Goal: Task Accomplishment & Management: Complete application form

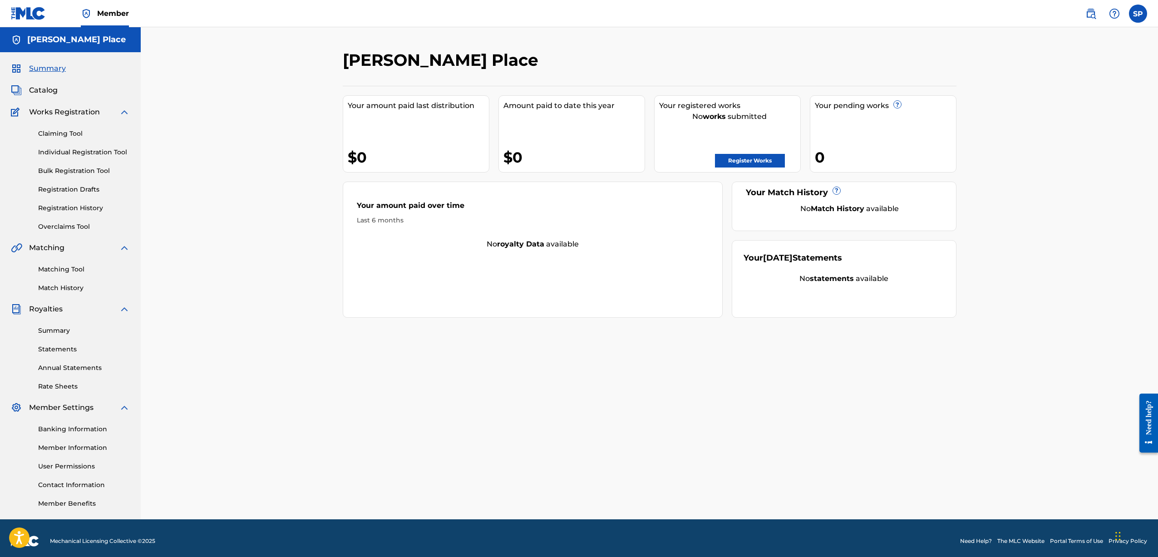
click at [80, 136] on link "Claiming Tool" at bounding box center [84, 134] width 92 height 10
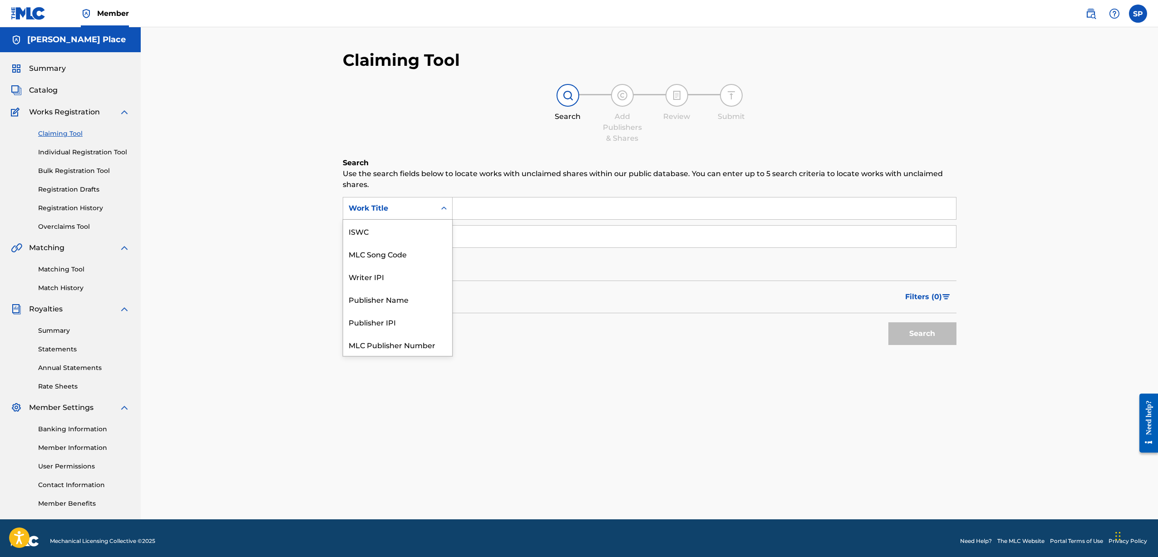
click at [417, 204] on div "Work Title" at bounding box center [390, 208] width 82 height 11
click at [596, 369] on div "Search Use the search fields below to locate works with unclaimed shares within…" at bounding box center [650, 275] width 614 height 237
click at [82, 165] on div "Claiming Tool Individual Registration Tool Bulk Registration Tool Registration …" at bounding box center [70, 175] width 119 height 114
click at [82, 166] on link "Bulk Registration Tool" at bounding box center [84, 171] width 92 height 10
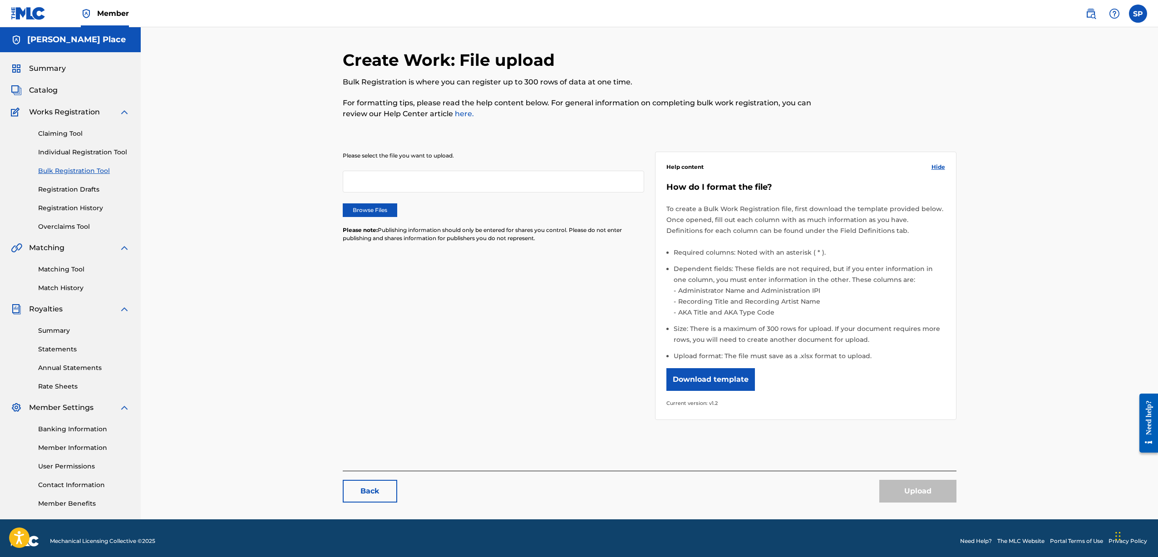
click at [426, 190] on div at bounding box center [493, 182] width 301 height 22
click at [422, 184] on div at bounding box center [493, 182] width 301 height 22
click at [417, 188] on div at bounding box center [493, 182] width 301 height 22
click at [421, 184] on div at bounding box center [493, 182] width 301 height 22
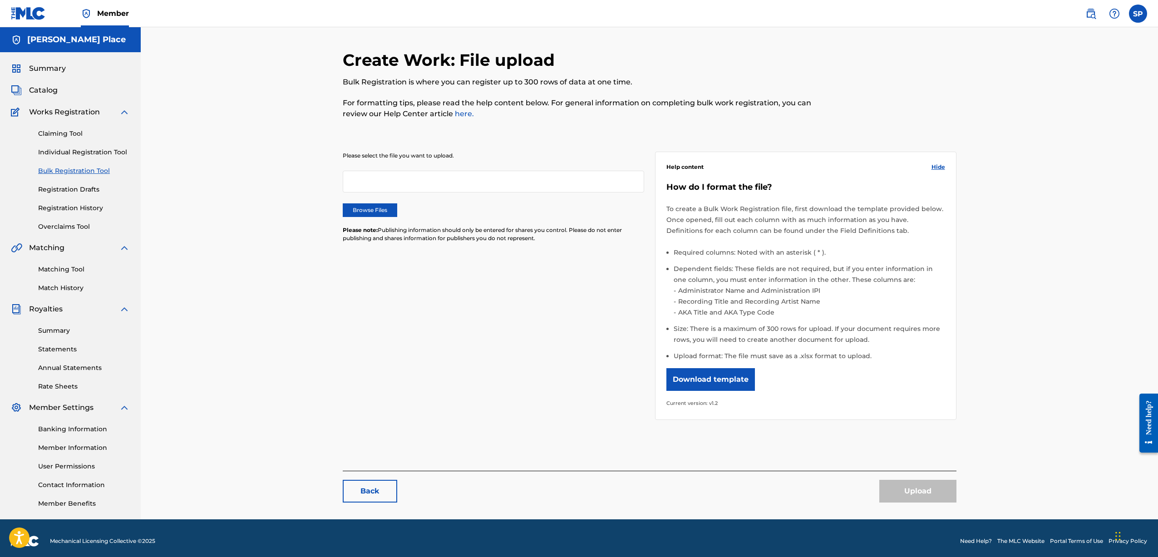
click at [715, 372] on button "Download template" at bounding box center [710, 379] width 89 height 23
click at [1018, 93] on div "Create Work: File upload Bulk Registration is where you can register up to 300 …" at bounding box center [649, 273] width 1017 height 492
click at [705, 380] on button "Download template" at bounding box center [710, 379] width 89 height 23
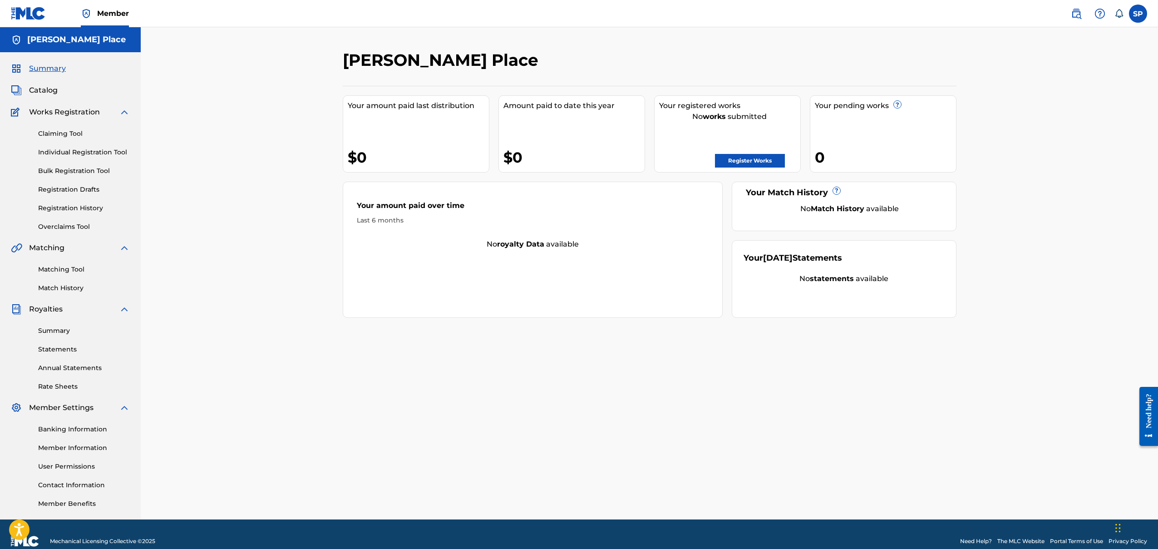
click at [631, 344] on div "[PERSON_NAME] Place Your amount paid last distribution $0 Amount paid to date t…" at bounding box center [649, 284] width 635 height 469
click at [749, 157] on link "Register Works" at bounding box center [750, 161] width 70 height 14
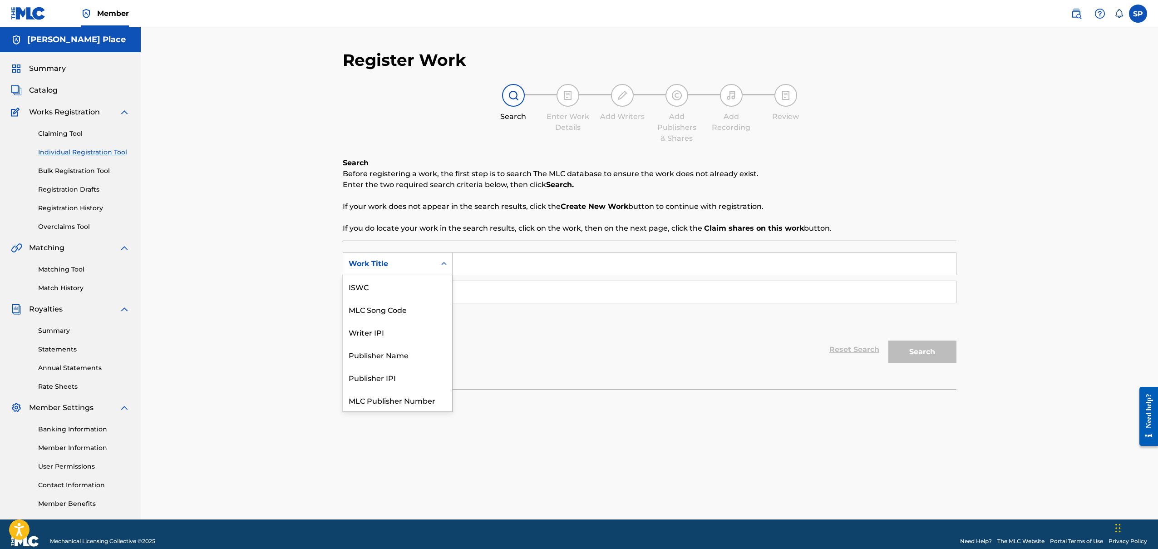
scroll to position [23, 0]
drag, startPoint x: 418, startPoint y: 263, endPoint x: 435, endPoint y: 262, distance: 16.4
click at [418, 263] on div "Work Title" at bounding box center [390, 263] width 82 height 11
click at [1145, 15] on label at bounding box center [1138, 14] width 18 height 18
click at [1138, 14] on input "SP Stephen Place [EMAIL_ADDRESS][DOMAIN_NAME] Notification Preferences Profile …" at bounding box center [1138, 14] width 0 height 0
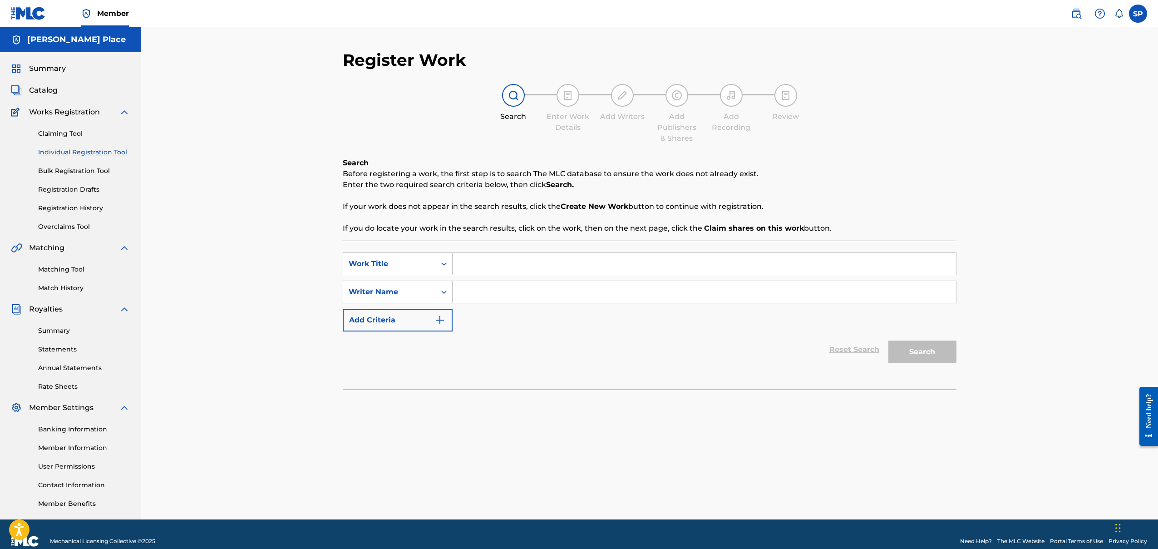
drag, startPoint x: 540, startPoint y: 285, endPoint x: 537, endPoint y: 267, distance: 17.9
click at [539, 285] on input "Search Form" at bounding box center [704, 292] width 503 height 22
click at [537, 267] on input "Search Form" at bounding box center [704, 264] width 503 height 22
type input "Time 4 Mine"
click at [536, 285] on input "Search Form" at bounding box center [704, 292] width 503 height 22
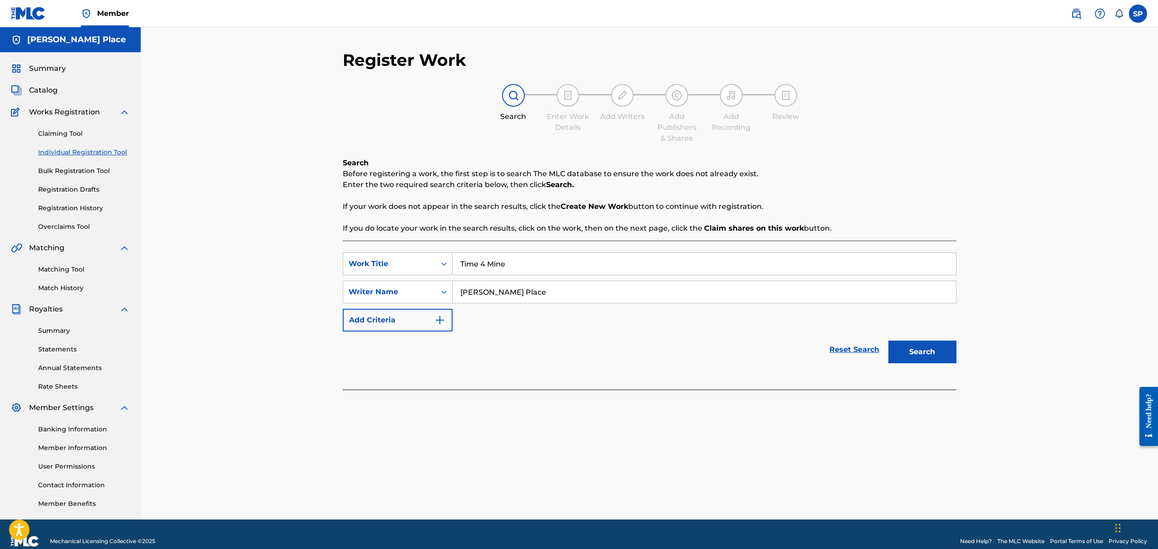
type input "[PERSON_NAME] Place"
click at [923, 346] on button "Search" at bounding box center [922, 351] width 68 height 23
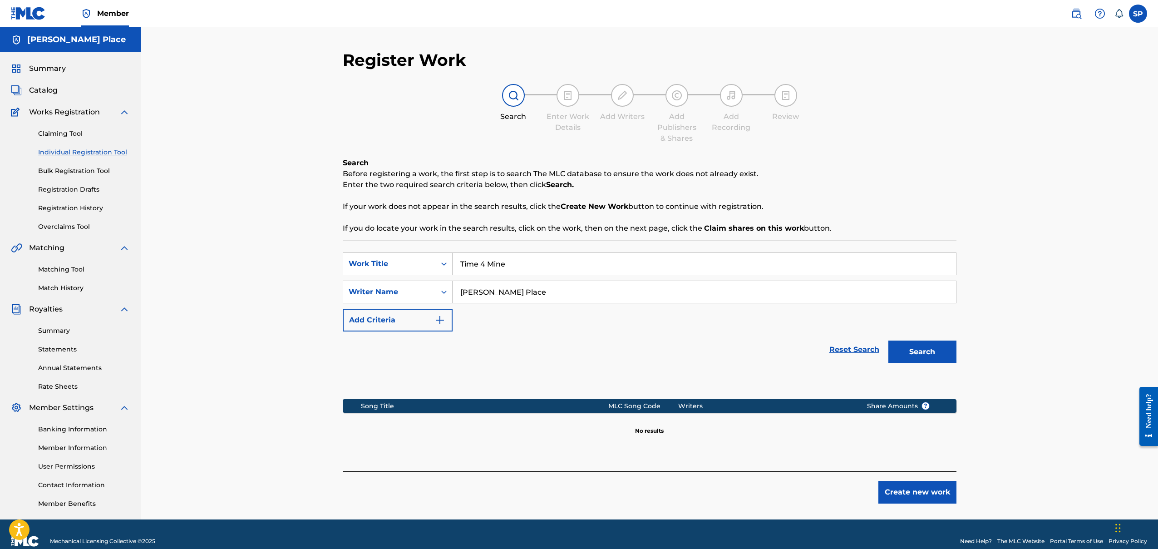
click at [946, 494] on button "Create new work" at bounding box center [917, 492] width 78 height 23
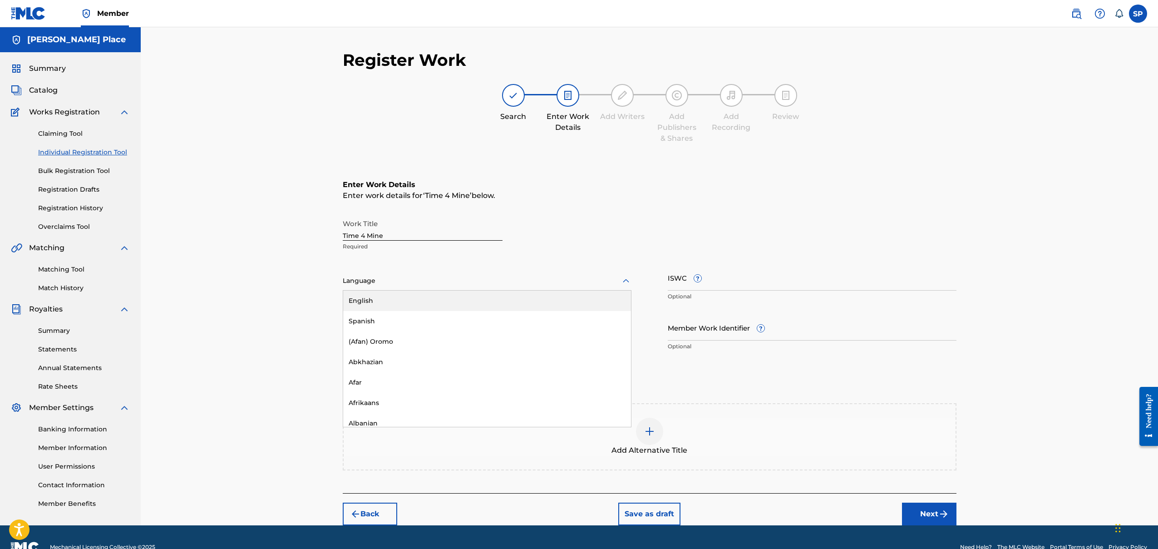
click at [403, 280] on div at bounding box center [487, 280] width 289 height 11
click at [396, 305] on div "English" at bounding box center [487, 300] width 288 height 20
click at [420, 407] on div "Add Alternative Title" at bounding box center [650, 436] width 614 height 67
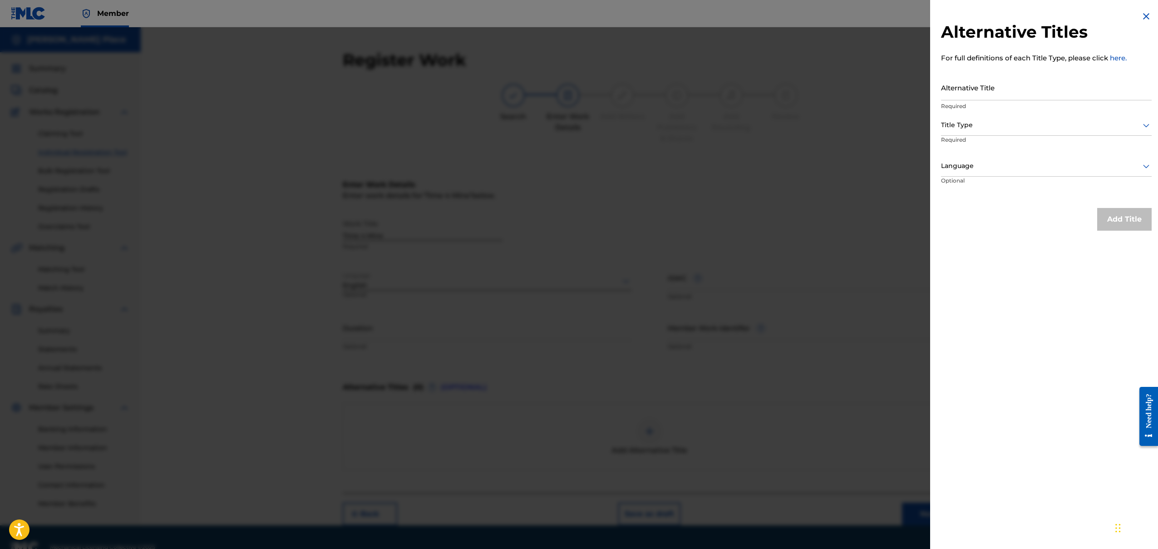
click at [793, 290] on div at bounding box center [579, 301] width 1158 height 549
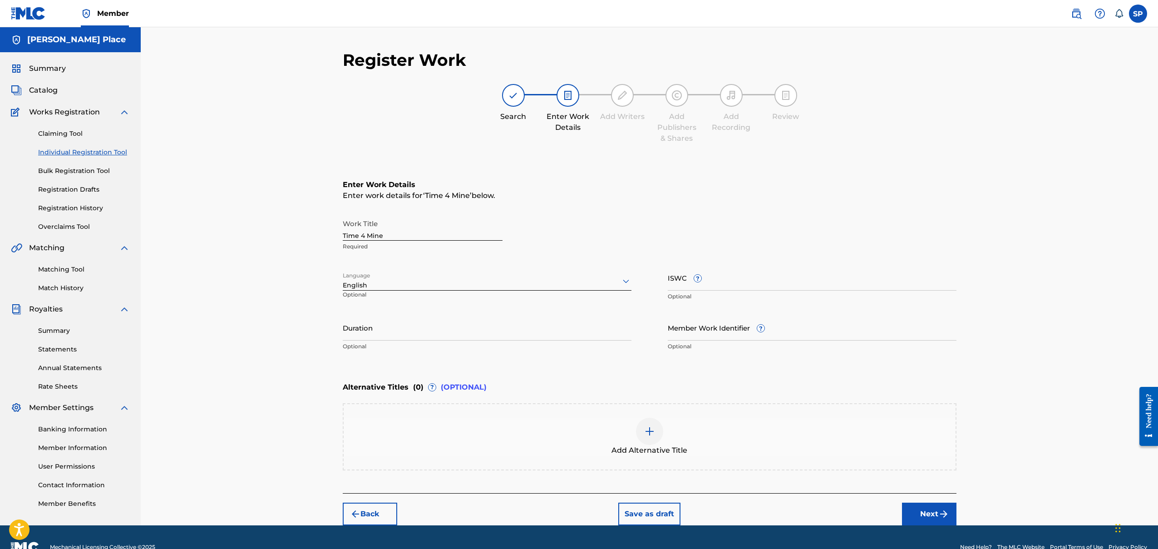
click at [925, 512] on button "Next" at bounding box center [929, 513] width 54 height 23
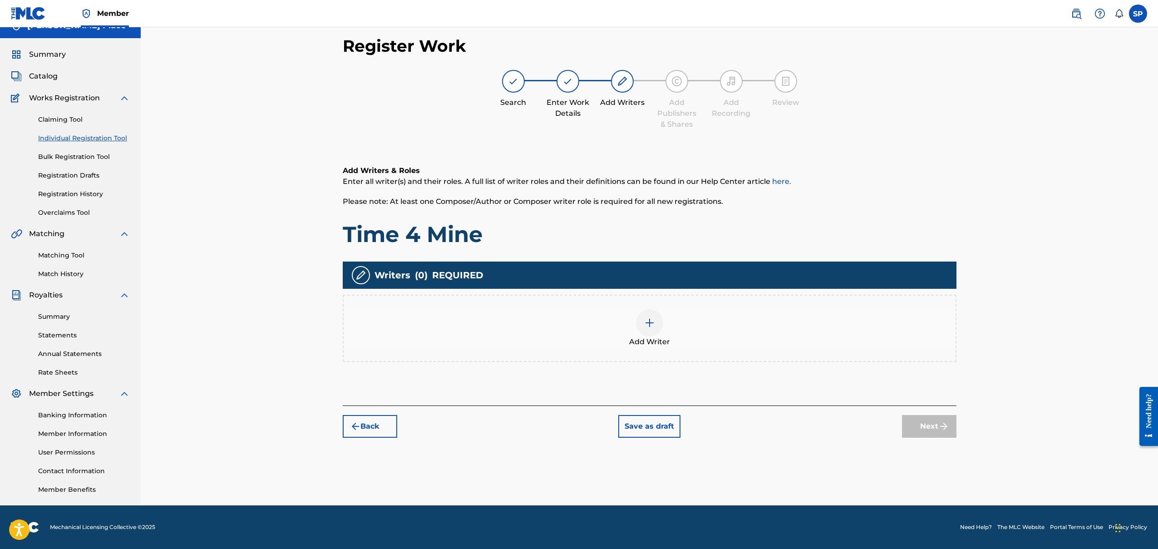
click at [547, 318] on div "Add Writer" at bounding box center [650, 328] width 612 height 38
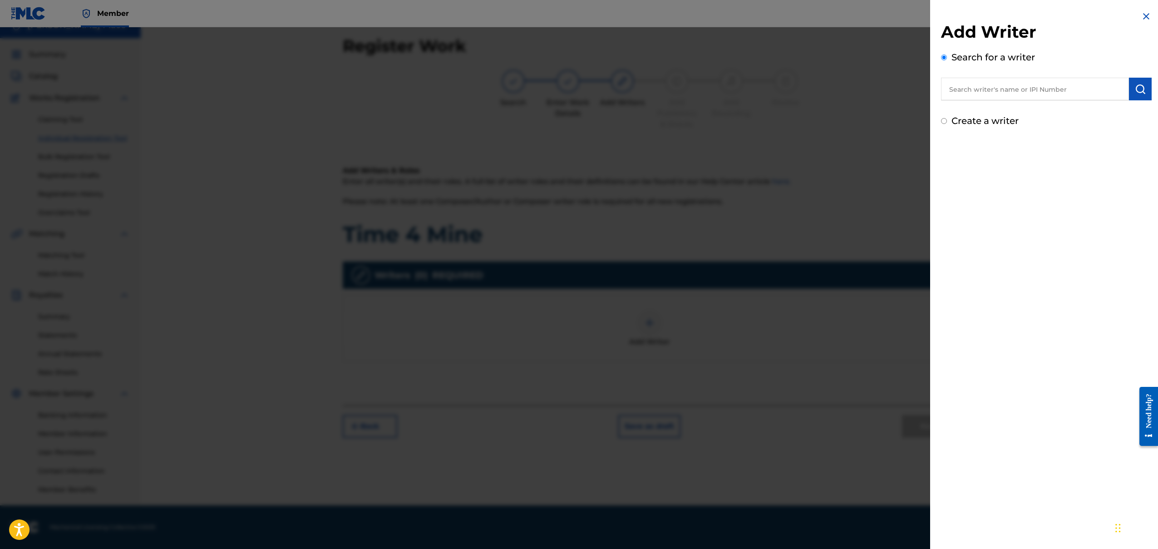
click at [965, 126] on label "Create a writer" at bounding box center [984, 120] width 67 height 11
radio input "true"
click at [947, 124] on input "Create a writer" at bounding box center [944, 121] width 6 height 6
radio input "false"
radio input "true"
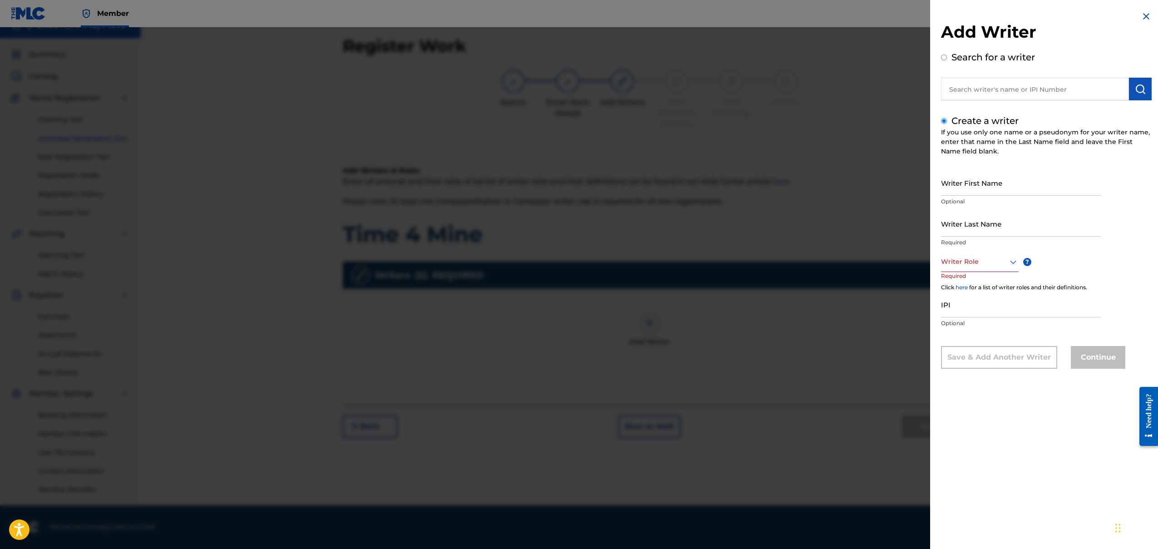
click at [958, 178] on input "Writer First Name" at bounding box center [1021, 183] width 160 height 26
type input "[PERSON_NAME]"
click at [942, 218] on input "Writer Last Name" at bounding box center [1021, 224] width 160 height 26
type input "Place"
drag, startPoint x: 1049, startPoint y: 276, endPoint x: 1043, endPoint y: 277, distance: 5.9
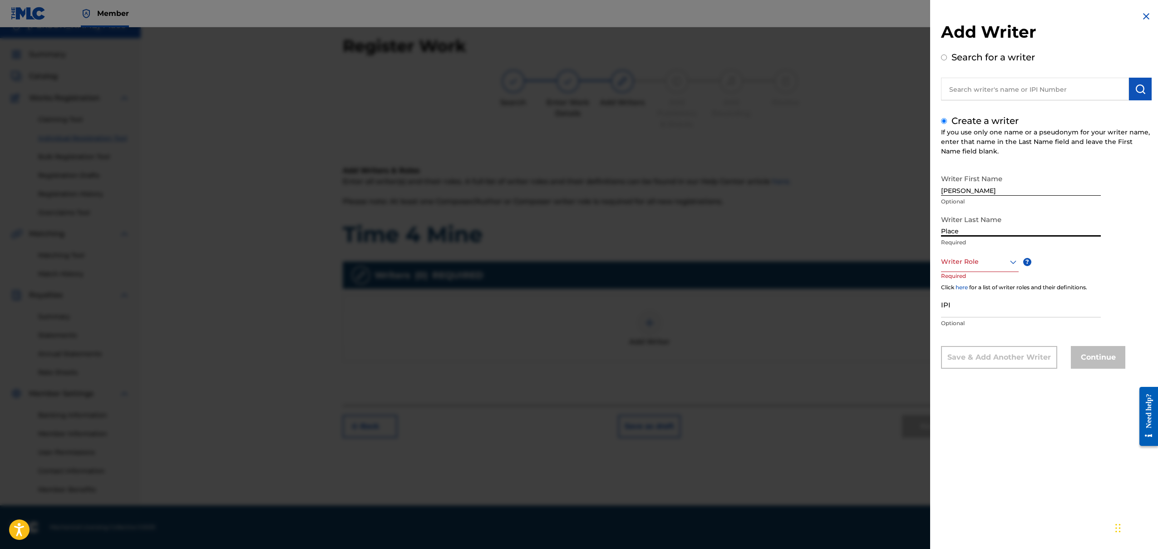
click at [1049, 276] on div "Writer First Name [PERSON_NAME] Optional Writer Last Name Place Required Writer…" at bounding box center [1046, 269] width 211 height 199
click at [990, 266] on div at bounding box center [980, 261] width 78 height 11
click at [984, 283] on div "Composer/Author" at bounding box center [979, 282] width 77 height 20
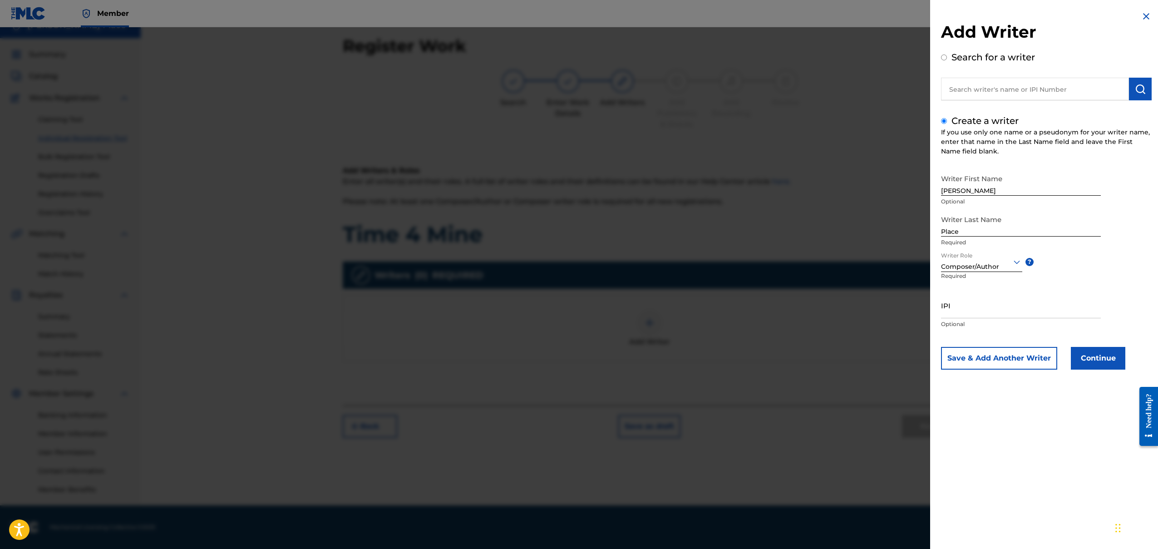
click at [976, 309] on input "IPI" at bounding box center [1021, 305] width 160 height 26
click at [1125, 367] on div "Save & Add Another Writer Continue" at bounding box center [1046, 358] width 211 height 23
click at [1112, 363] on button "Continue" at bounding box center [1098, 358] width 54 height 23
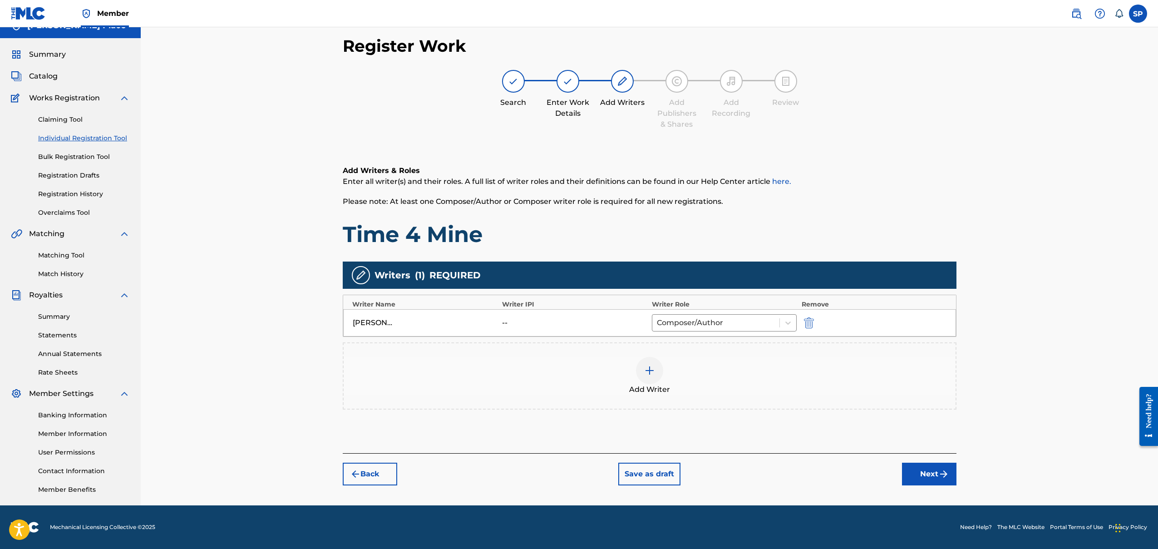
drag, startPoint x: 921, startPoint y: 458, endPoint x: 930, endPoint y: 473, distance: 17.7
click at [924, 463] on div "Back Save as draft Next" at bounding box center [650, 469] width 614 height 32
click at [930, 473] on button "Next" at bounding box center [929, 474] width 54 height 23
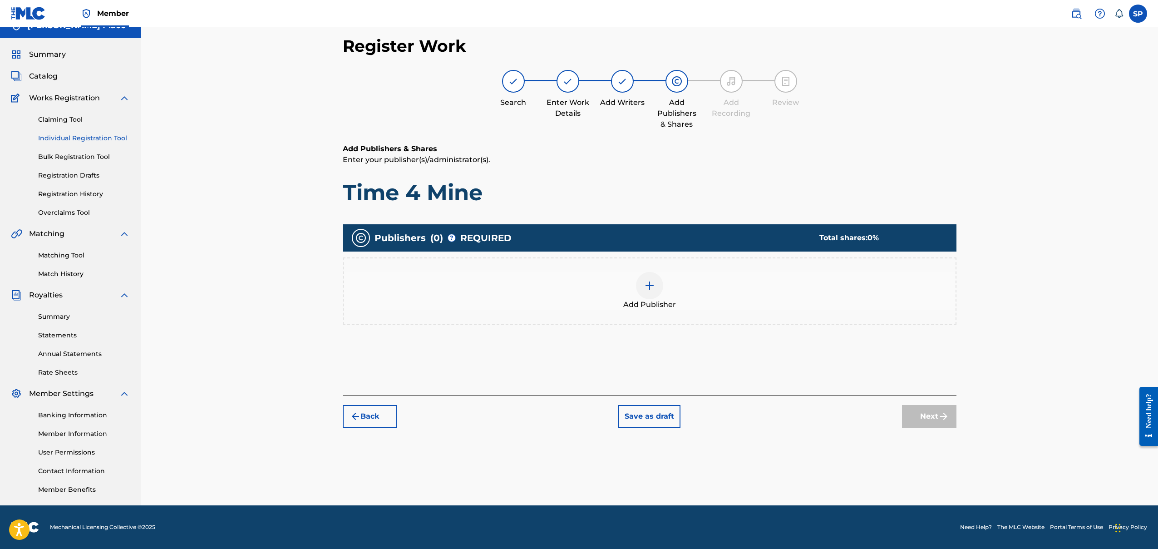
click at [650, 295] on div at bounding box center [649, 285] width 27 height 27
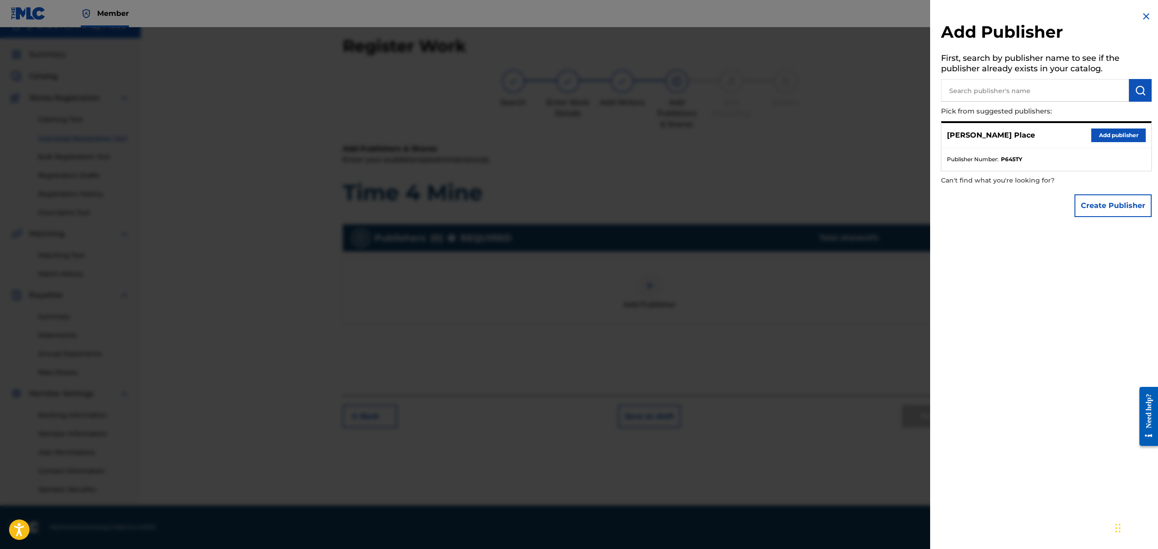
drag, startPoint x: 1109, startPoint y: 135, endPoint x: 1104, endPoint y: 139, distance: 6.8
click at [1109, 135] on button "Add publisher" at bounding box center [1118, 135] width 54 height 14
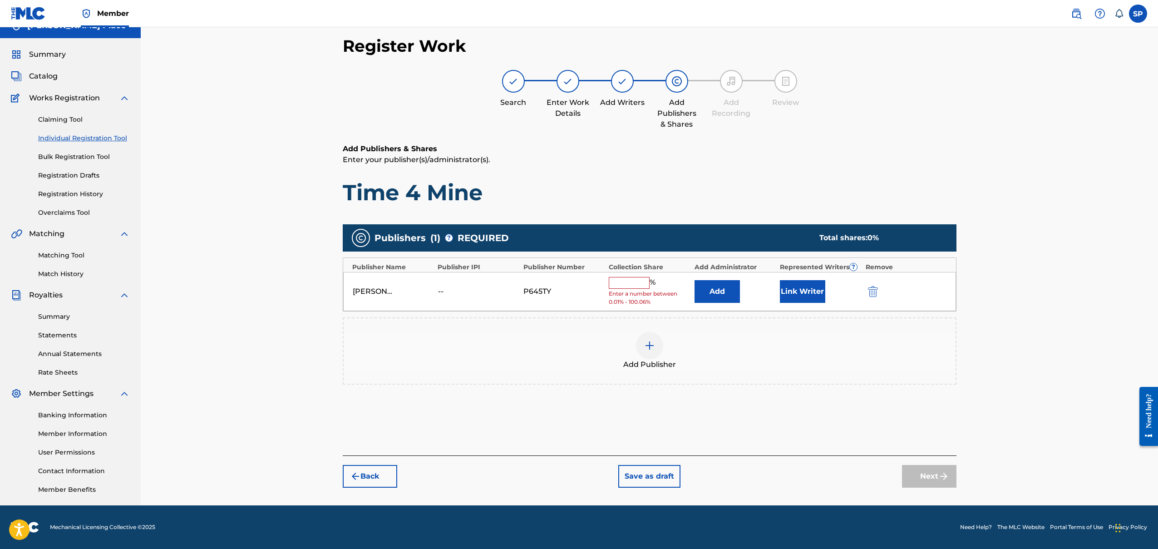
click at [625, 282] on input "text" at bounding box center [629, 283] width 41 height 12
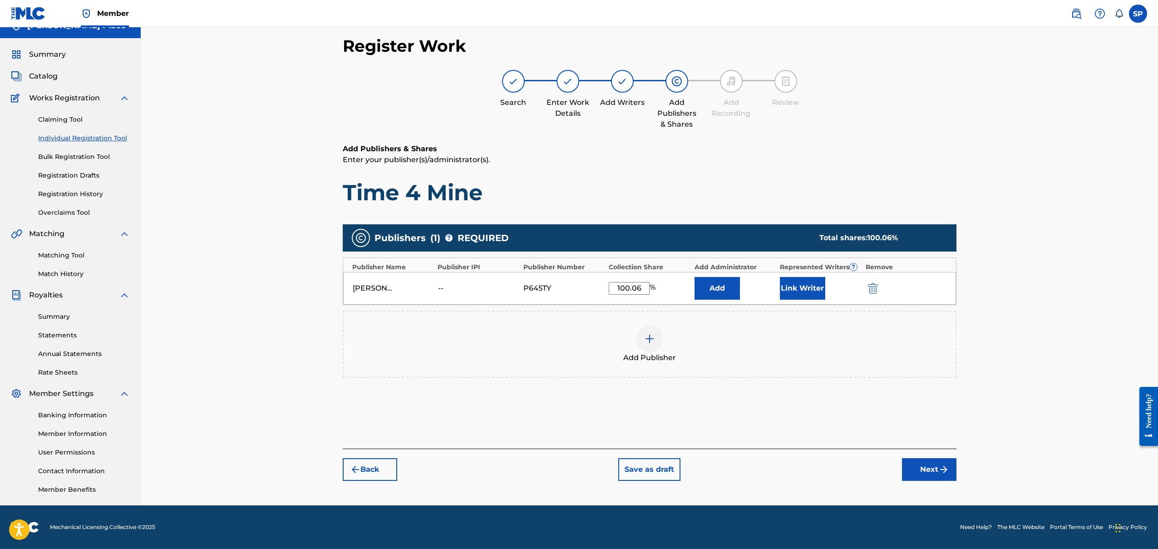
type input "100.06"
drag, startPoint x: 1054, startPoint y: 209, endPoint x: 1038, endPoint y: 219, distance: 18.1
click at [1055, 206] on div "Register Work Search Enter Work Details Add Writers Add Publishers & Shares Add…" at bounding box center [649, 259] width 1017 height 492
click at [917, 466] on button "Next" at bounding box center [929, 469] width 54 height 23
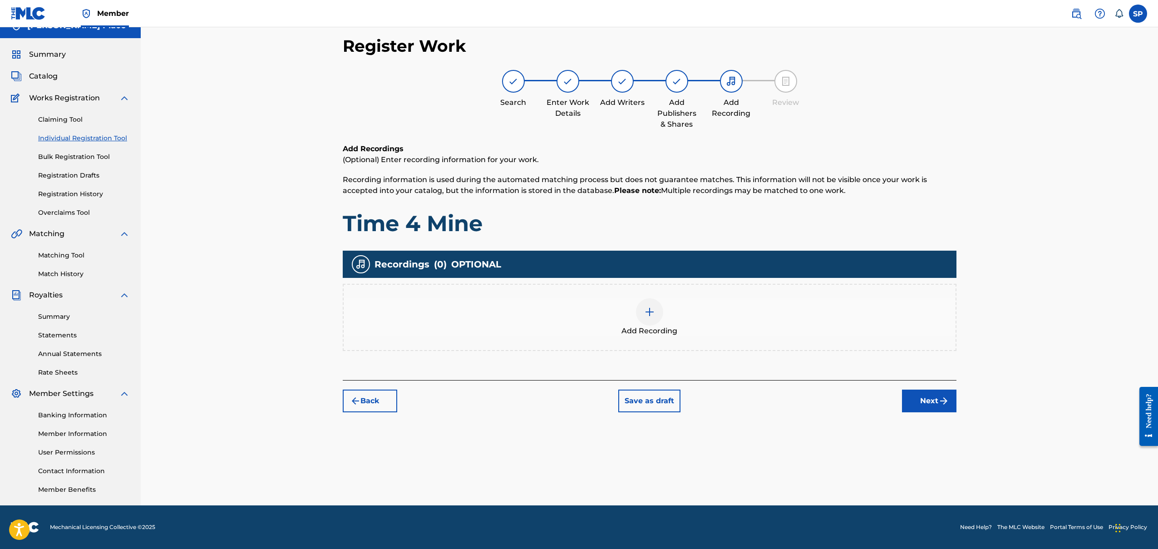
click at [749, 339] on div "Add Recording" at bounding box center [650, 317] width 614 height 67
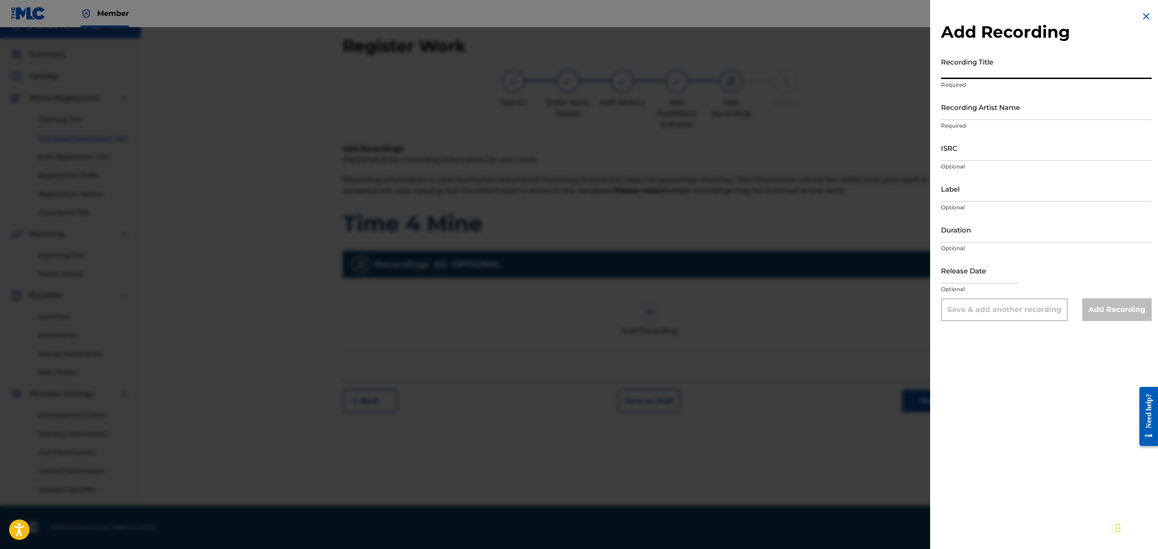
click at [1036, 74] on input "Recording Title" at bounding box center [1046, 66] width 211 height 26
type input "t"
type input "Time 4 Mine"
click at [1021, 97] on input "Recording Artist Name" at bounding box center [1046, 107] width 211 height 26
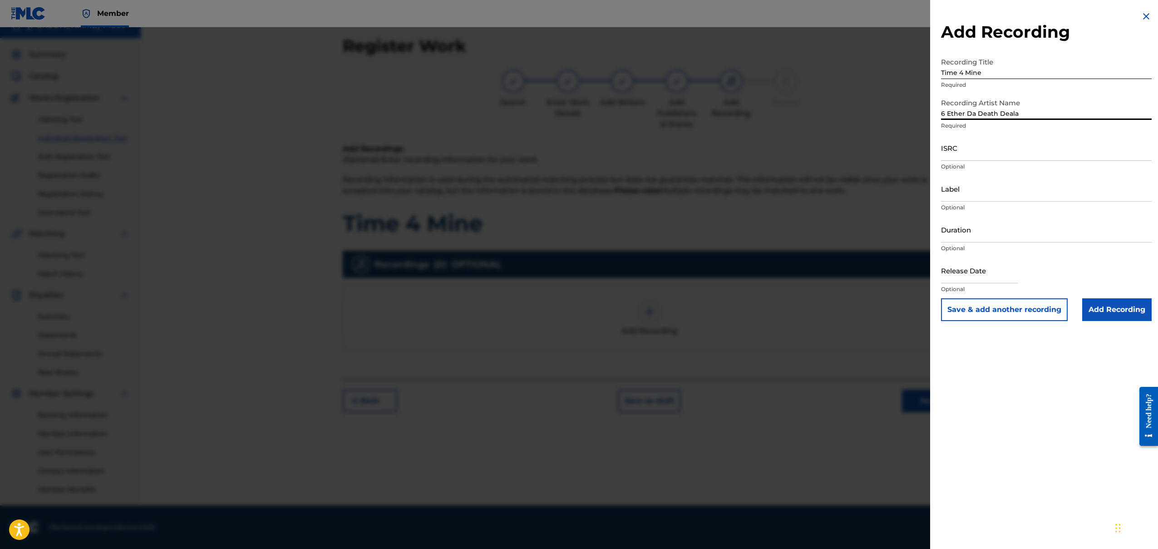
type input "6 Ether Da Death Deala"
click at [1002, 187] on input "Label" at bounding box center [1046, 189] width 211 height 26
type input "Crime Scene Records"
click at [974, 288] on p "Optional" at bounding box center [1046, 289] width 211 height 8
click at [970, 275] on input "text" at bounding box center [979, 270] width 77 height 26
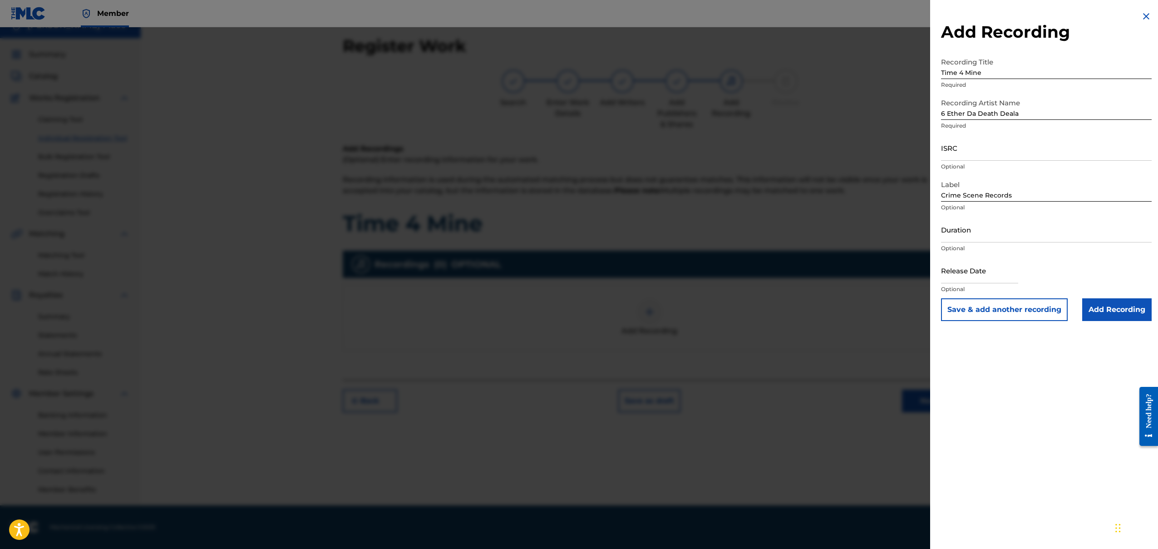
select select "8"
select select "2025"
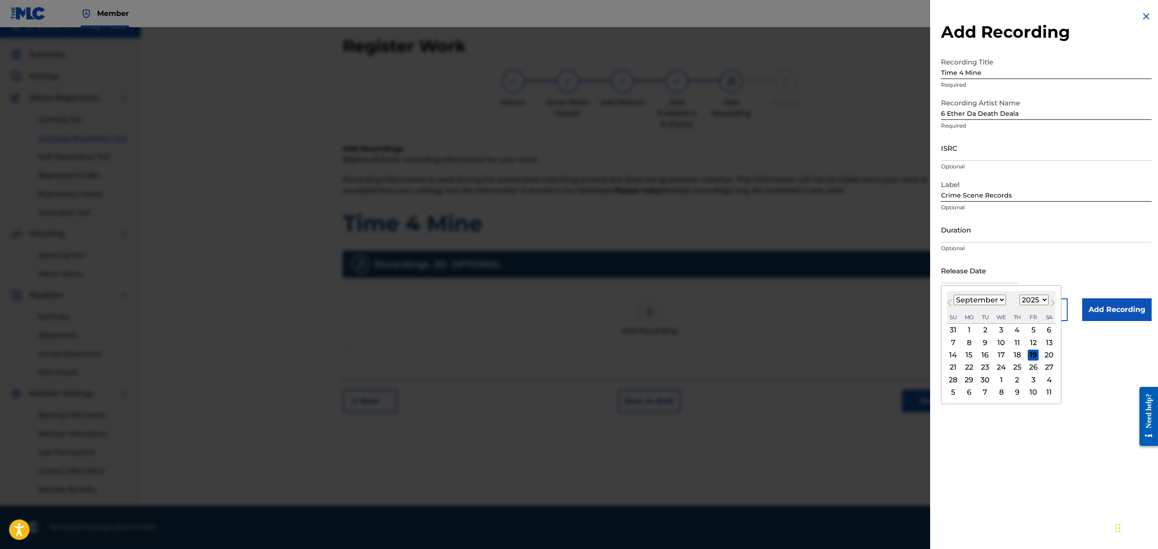
click at [950, 304] on span "Previous Month" at bounding box center [950, 304] width 0 height 14
select select "5"
click at [1028, 329] on div "6" at bounding box center [1033, 330] width 11 height 11
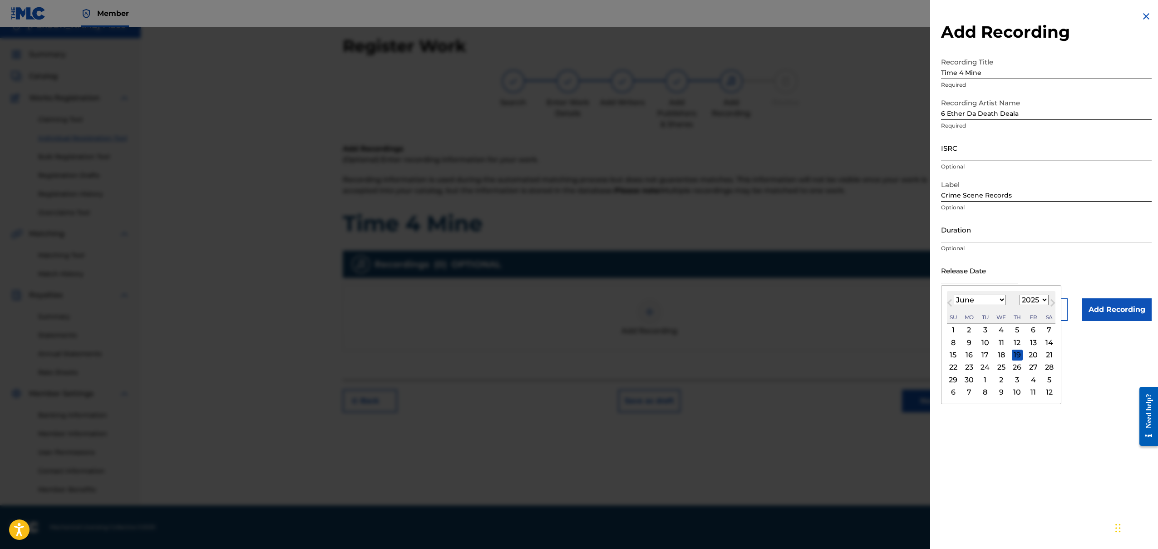
type input "[DATE]"
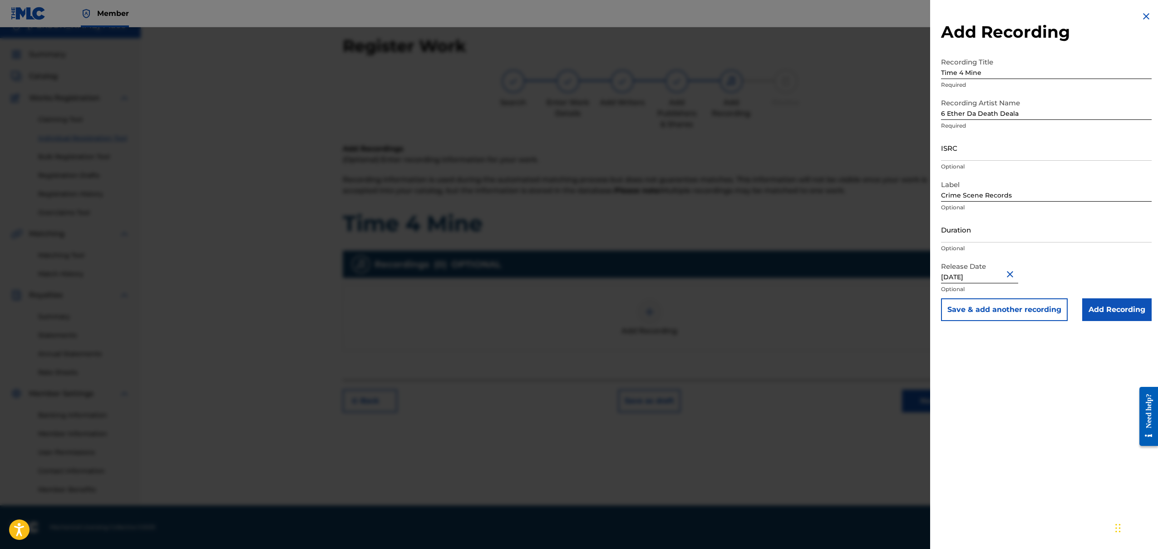
click at [1068, 344] on div "Add Recording Recording Title Time 4 Mine Required Recording Artist Name 6 Ethe…" at bounding box center [1046, 274] width 232 height 549
click at [1120, 314] on input "Add Recording" at bounding box center [1116, 309] width 69 height 23
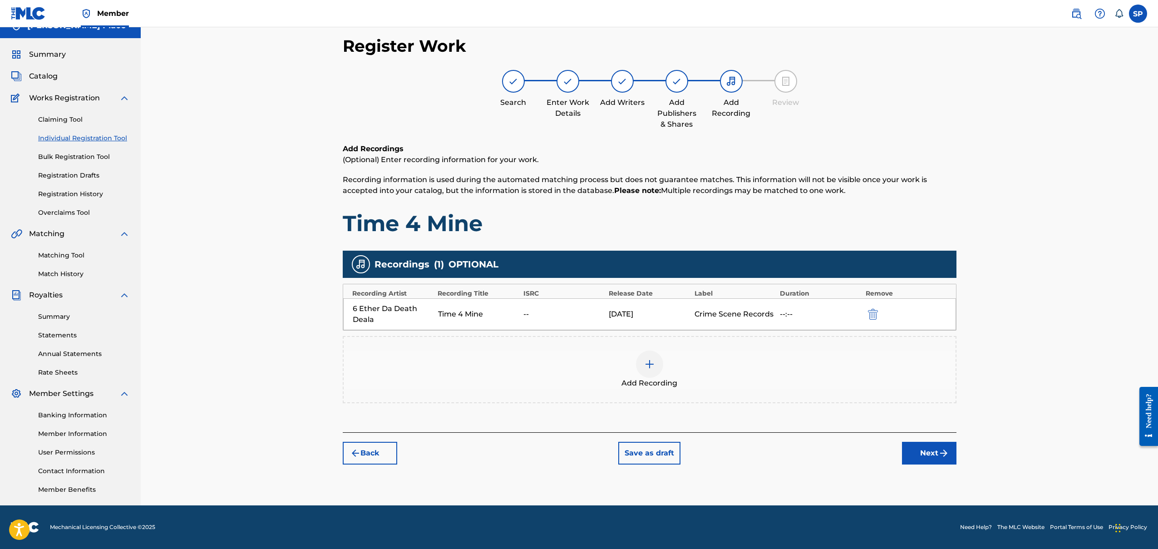
click at [915, 442] on button "Next" at bounding box center [929, 453] width 54 height 23
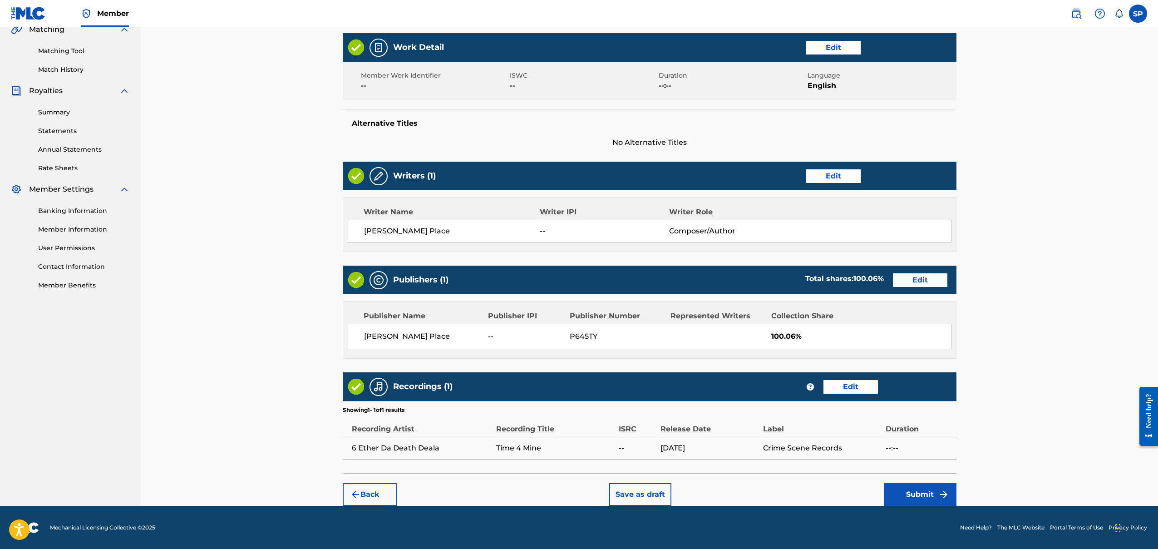
scroll to position [219, 0]
click at [920, 494] on button "Submit" at bounding box center [920, 493] width 73 height 23
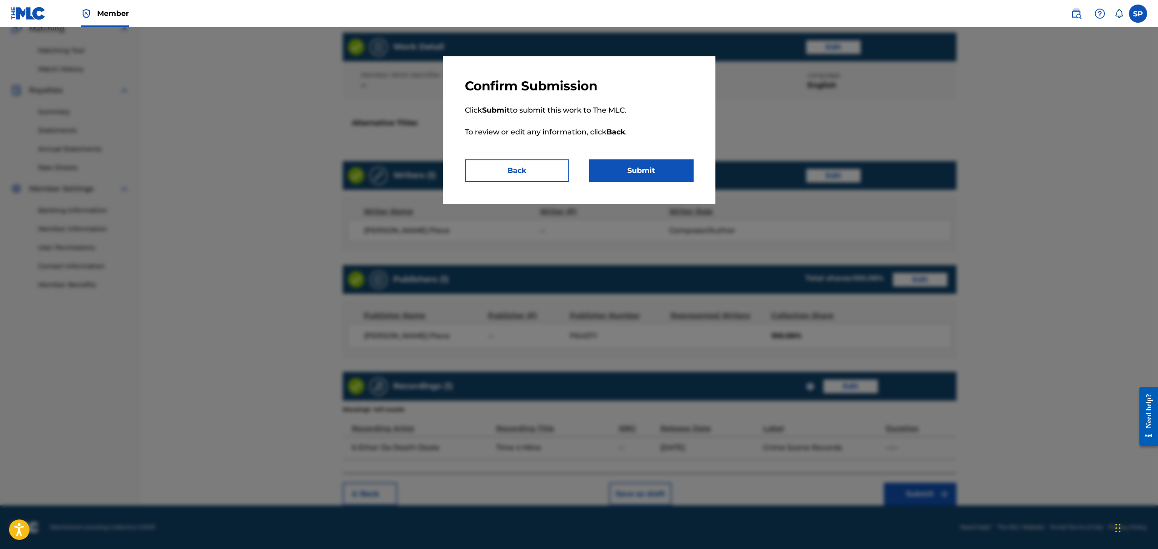
click at [638, 165] on button "Submit" at bounding box center [641, 170] width 104 height 23
click at [485, 172] on button "Back" at bounding box center [517, 170] width 104 height 23
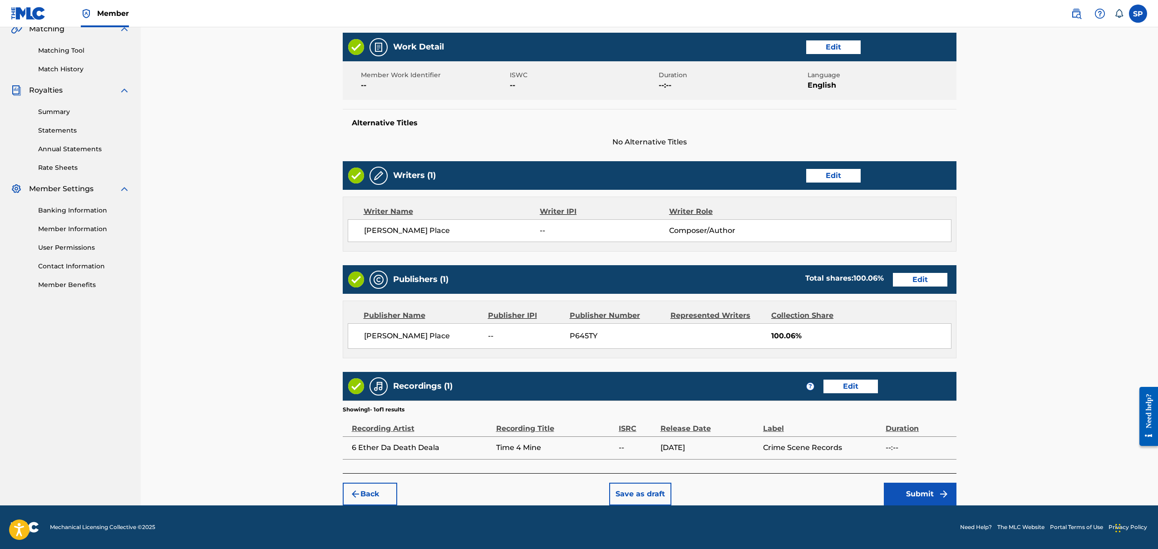
click at [837, 387] on button "Edit" at bounding box center [850, 386] width 54 height 14
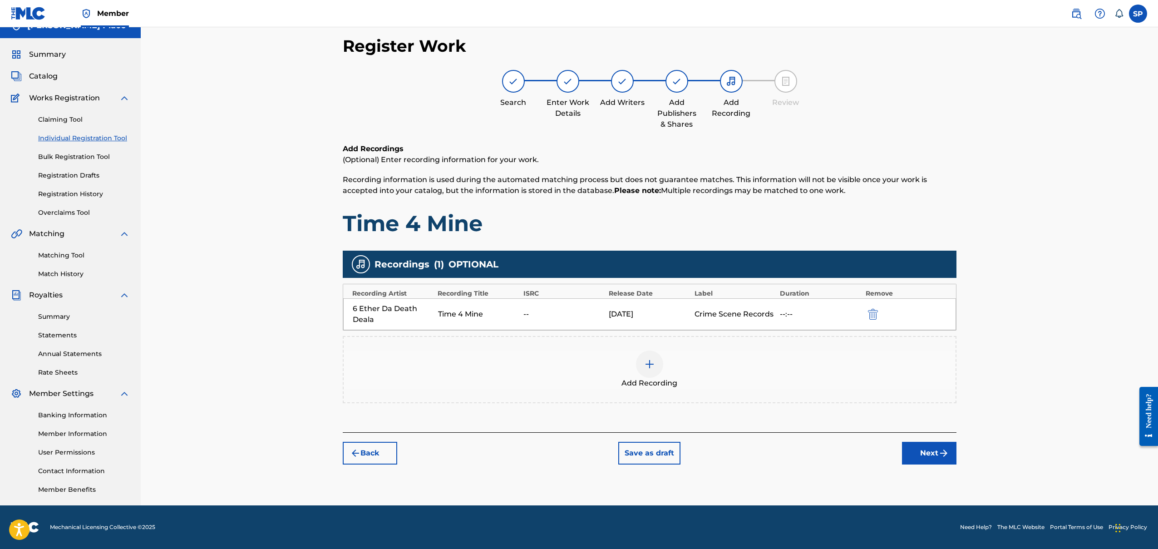
scroll to position [14, 0]
click at [786, 313] on div "--:--" at bounding box center [820, 314] width 81 height 11
click at [709, 79] on div "Add Recording" at bounding box center [731, 94] width 45 height 49
click at [718, 78] on div "Add Recording" at bounding box center [731, 94] width 45 height 49
click at [625, 383] on span "Add Recording" at bounding box center [649, 383] width 56 height 11
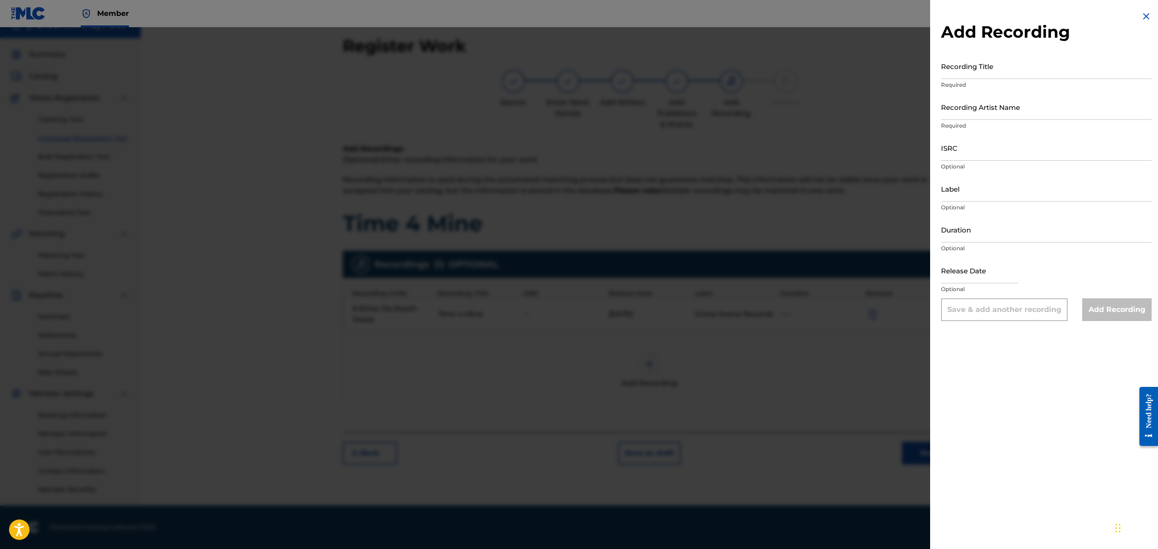
click at [1146, 15] on img at bounding box center [1146, 16] width 11 height 11
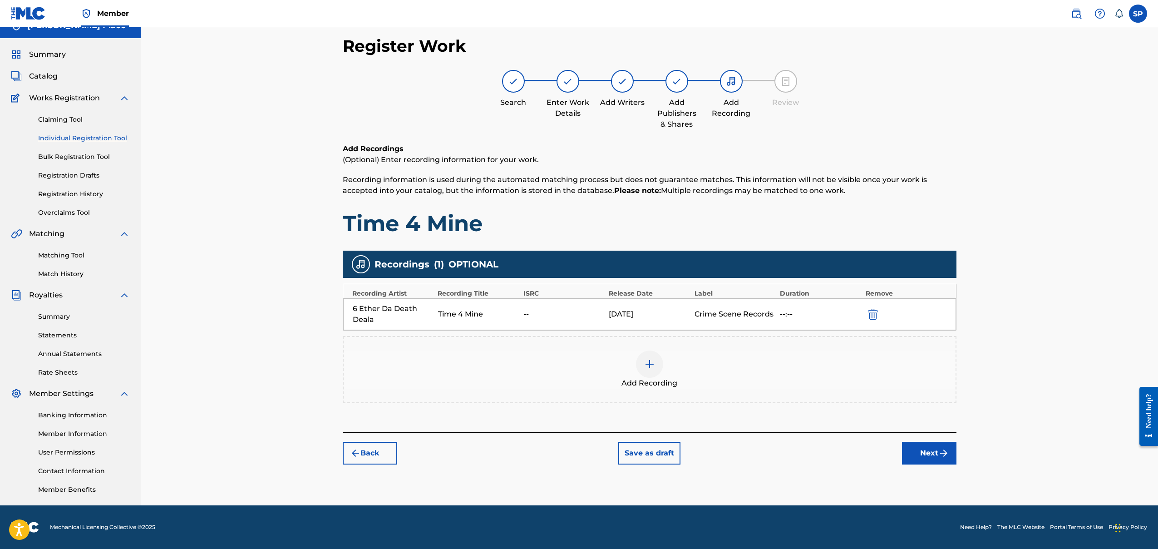
click at [610, 313] on div "[DATE]" at bounding box center [649, 314] width 81 height 11
click at [864, 310] on div "6 Ether Da Death Deala Time 4 Mine -- [DATE] Crime Scene Records --:--" at bounding box center [649, 314] width 613 height 32
click at [734, 364] on div "Add Recording" at bounding box center [650, 369] width 612 height 38
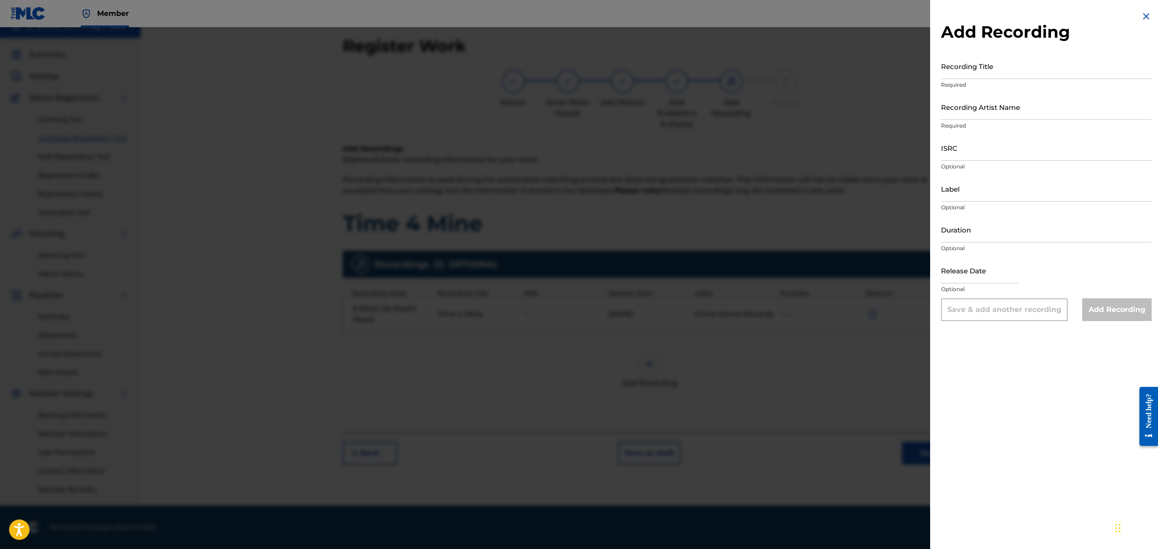
click at [919, 95] on div at bounding box center [579, 301] width 1158 height 549
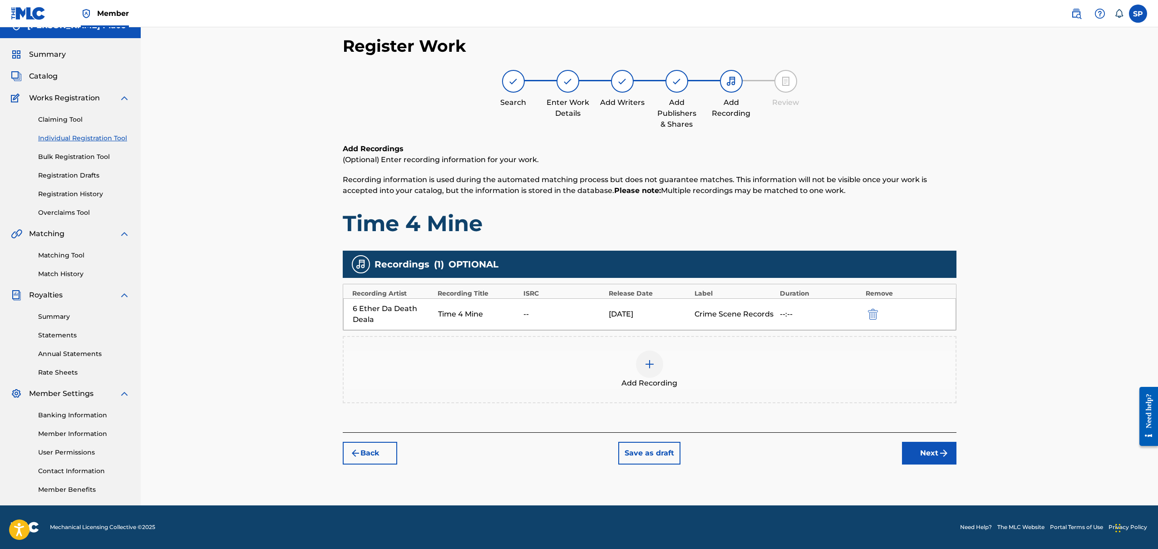
click at [878, 312] on button "submit" at bounding box center [872, 314] width 14 height 10
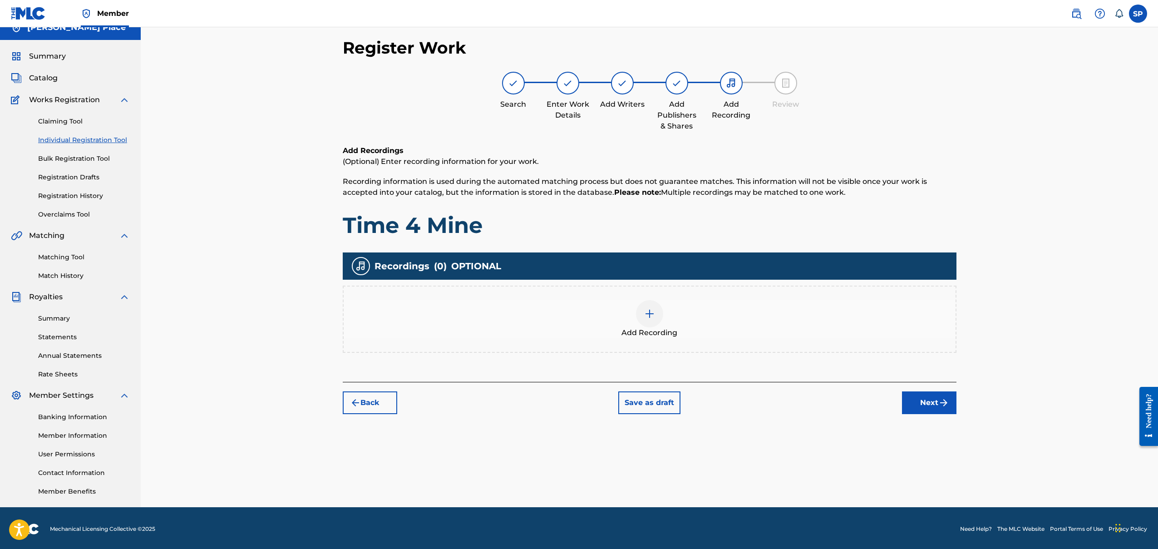
scroll to position [0, 0]
